Goal: Information Seeking & Learning: Learn about a topic

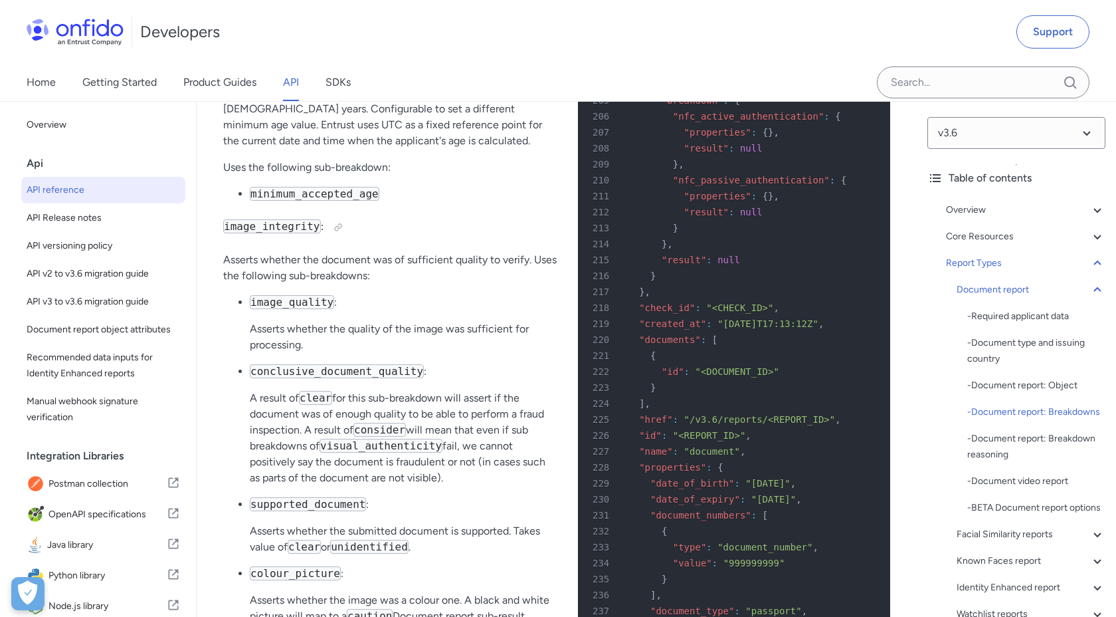
scroll to position [54373, 0]
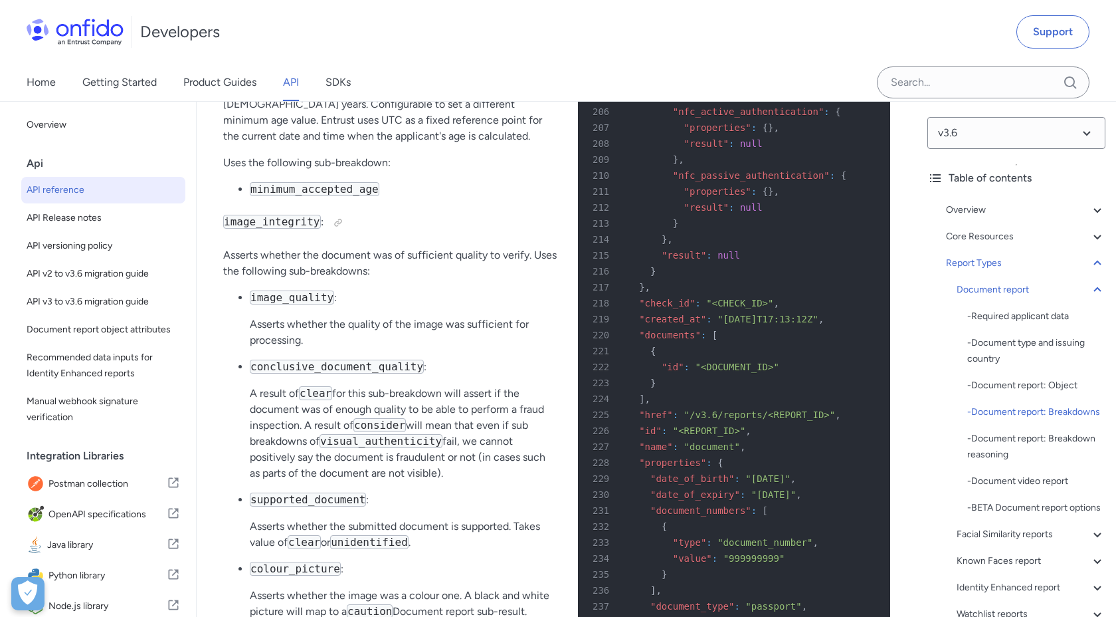
drag, startPoint x: 239, startPoint y: 258, endPoint x: 395, endPoint y: 259, distance: 156.1
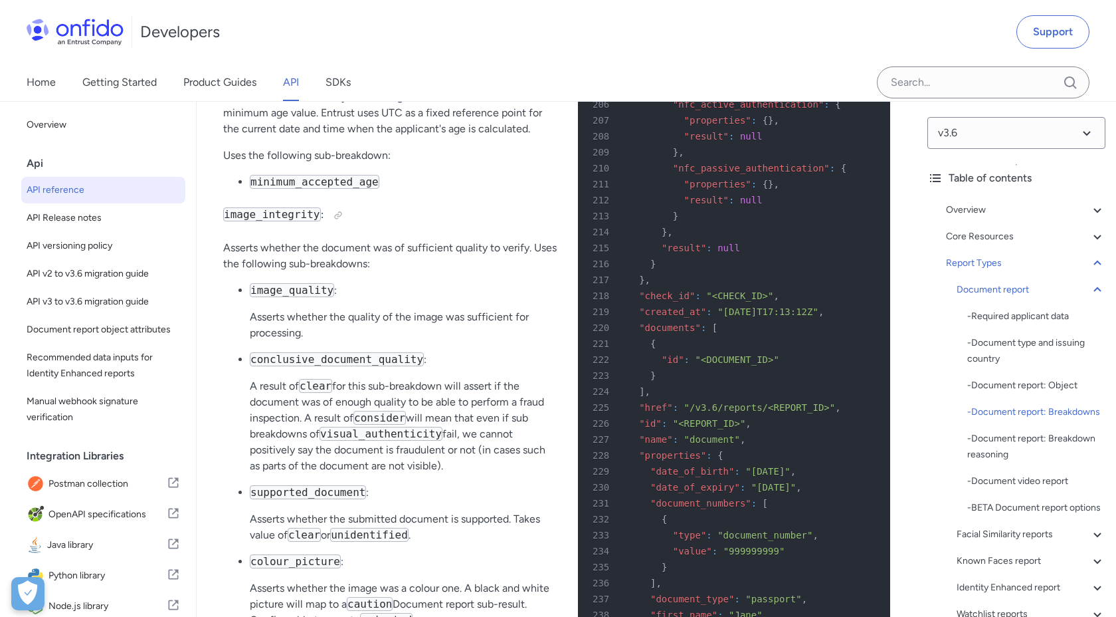
scroll to position [54449, 0]
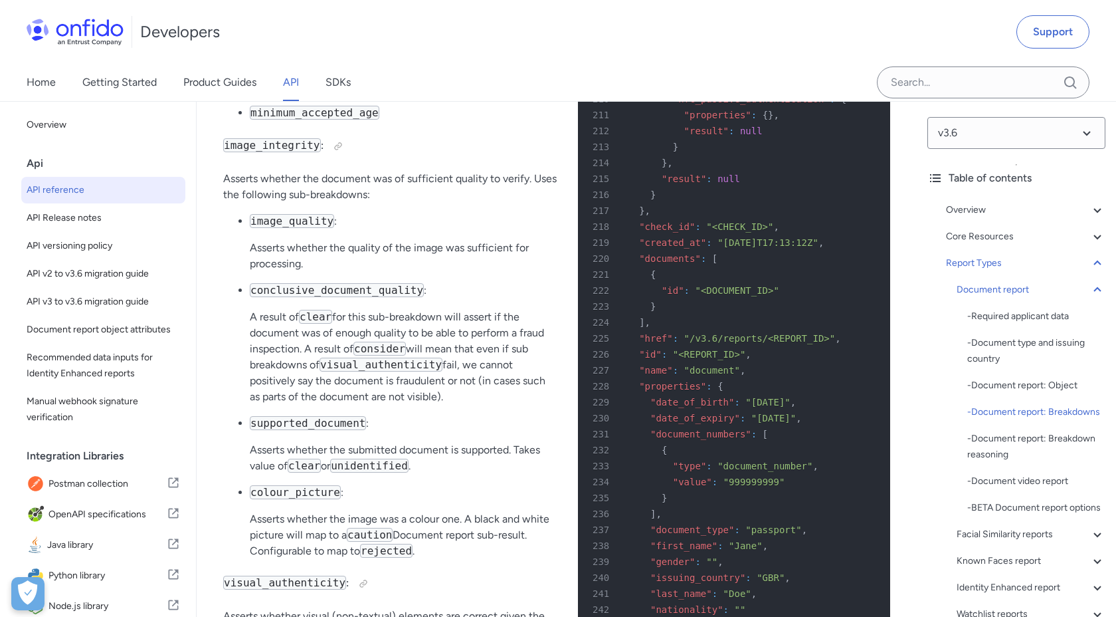
drag, startPoint x: 258, startPoint y: 253, endPoint x: 428, endPoint y: 251, distance: 169.4
drag, startPoint x: 255, startPoint y: 317, endPoint x: 492, endPoint y: 347, distance: 239.1
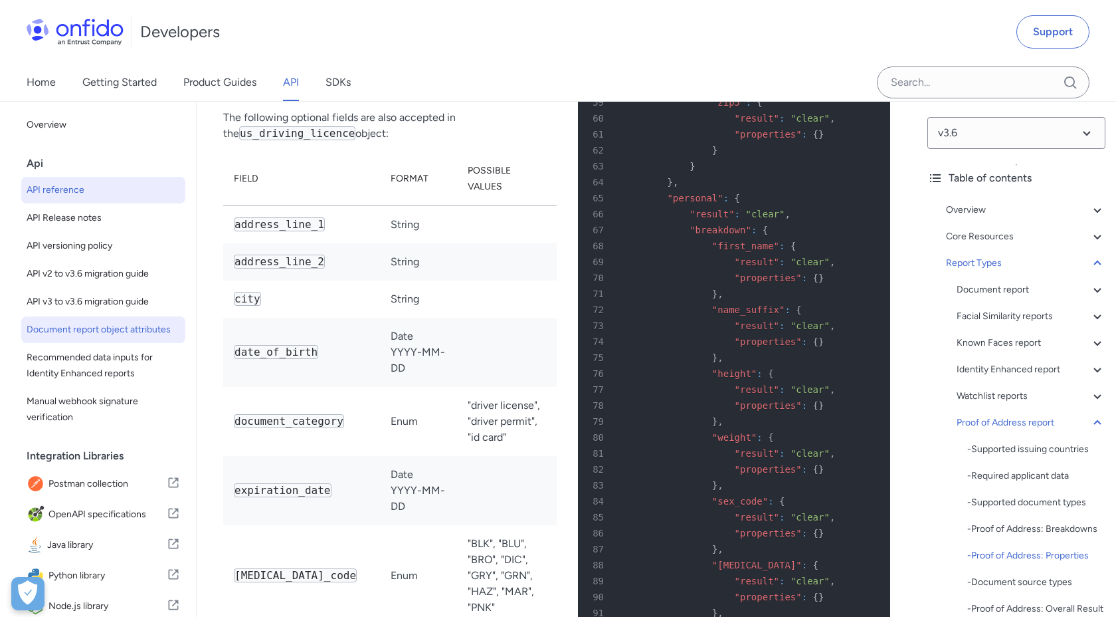
scroll to position [94661, 0]
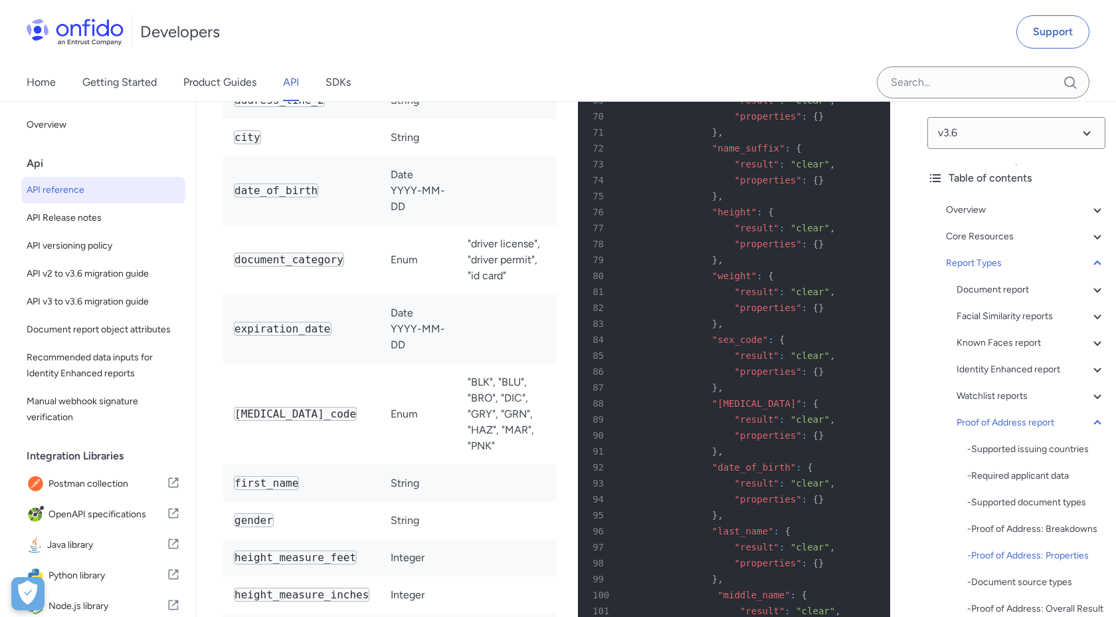
drag, startPoint x: 553, startPoint y: 214, endPoint x: 259, endPoint y: 166, distance: 297.5
copy tr "first_names This property provides the first names on the document, including a…"
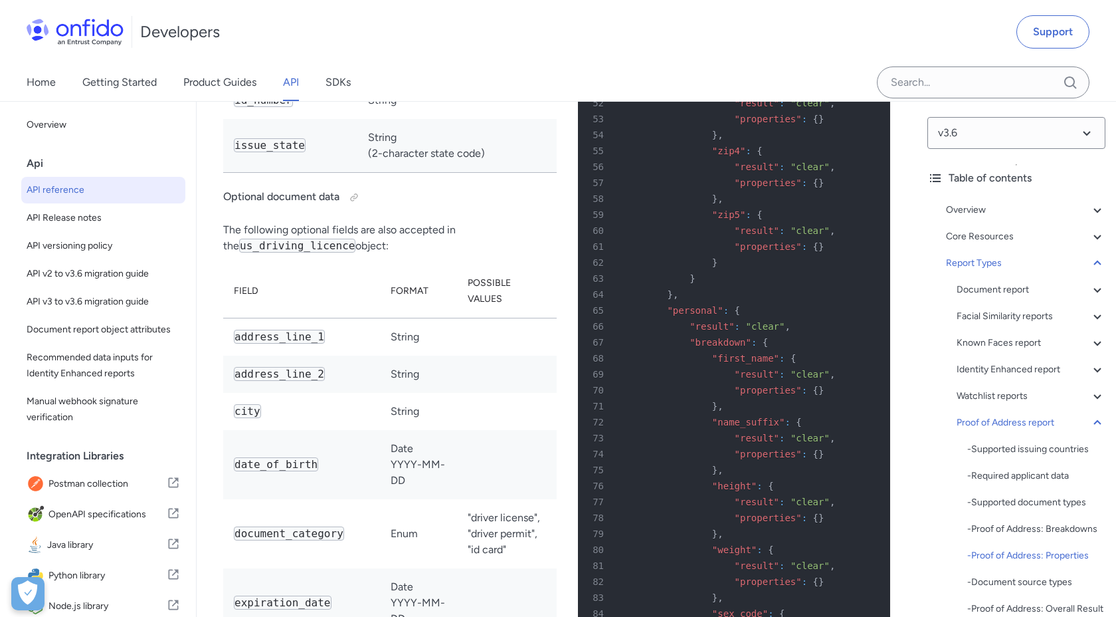
scroll to position [94488, 0]
